Goal: Transaction & Acquisition: Obtain resource

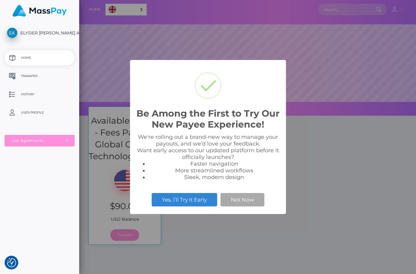
scroll to position [116, 416]
click at [243, 203] on button "Not Now" at bounding box center [242, 199] width 44 height 13
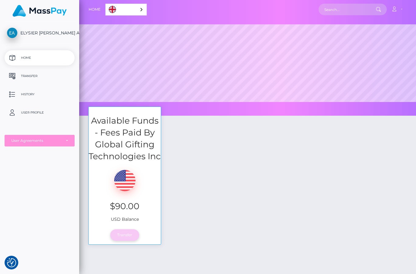
click at [110, 240] on link "Transfer" at bounding box center [124, 235] width 29 height 12
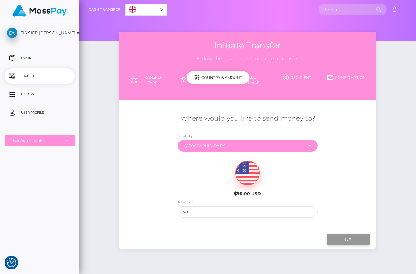
click at [342, 237] on input "Next" at bounding box center [348, 239] width 43 height 12
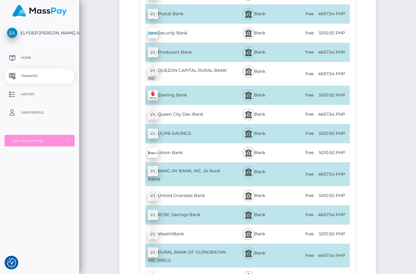
scroll to position [2989, 0]
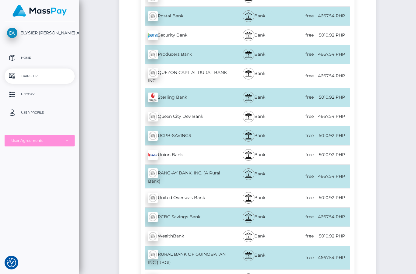
click at [288, 148] on div "free" at bounding box center [297, 155] width 35 height 14
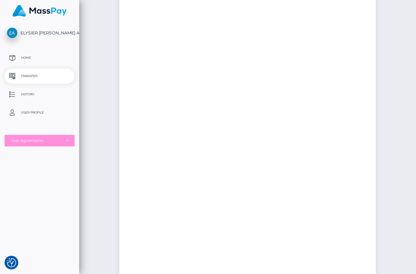
scroll to position [0, 0]
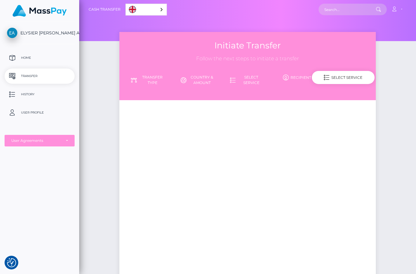
click at [260, 58] on div "Loading! × Finding required fields. OK Cancel" at bounding box center [208, 137] width 416 height 274
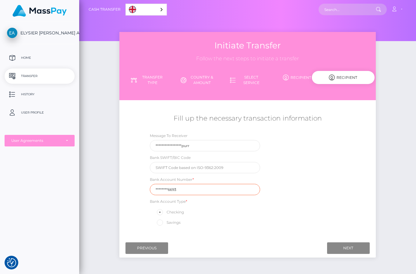
click at [150, 184] on input "********6693" at bounding box center [205, 189] width 110 height 11
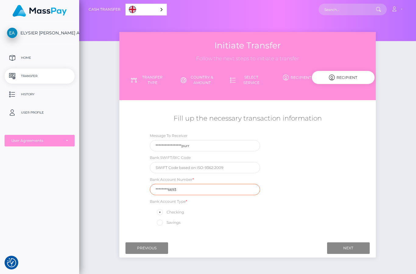
click at [150, 184] on input "********6693" at bounding box center [205, 189] width 110 height 11
type input "109486846693"
click at [348, 245] on input "Next" at bounding box center [348, 248] width 43 height 12
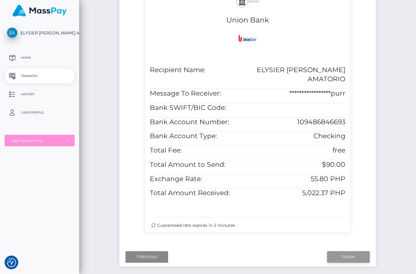
scroll to position [144, 0]
click at [331, 251] on input "Finish" at bounding box center [348, 257] width 43 height 12
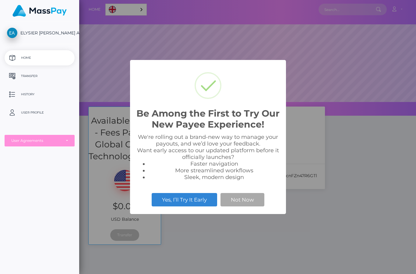
scroll to position [116, 416]
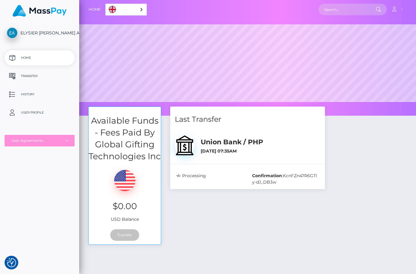
click at [325, 103] on div at bounding box center [247, 58] width 337 height 116
